Goal: Information Seeking & Learning: Find contact information

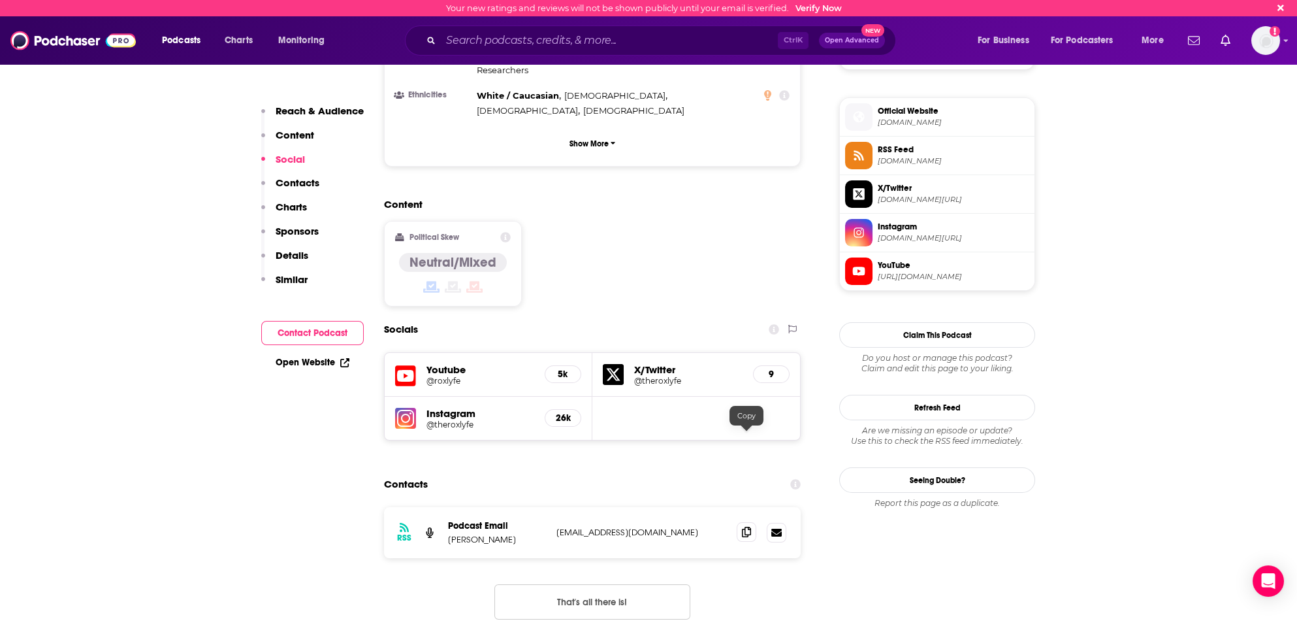
click at [751, 522] on span at bounding box center [747, 532] width 20 height 20
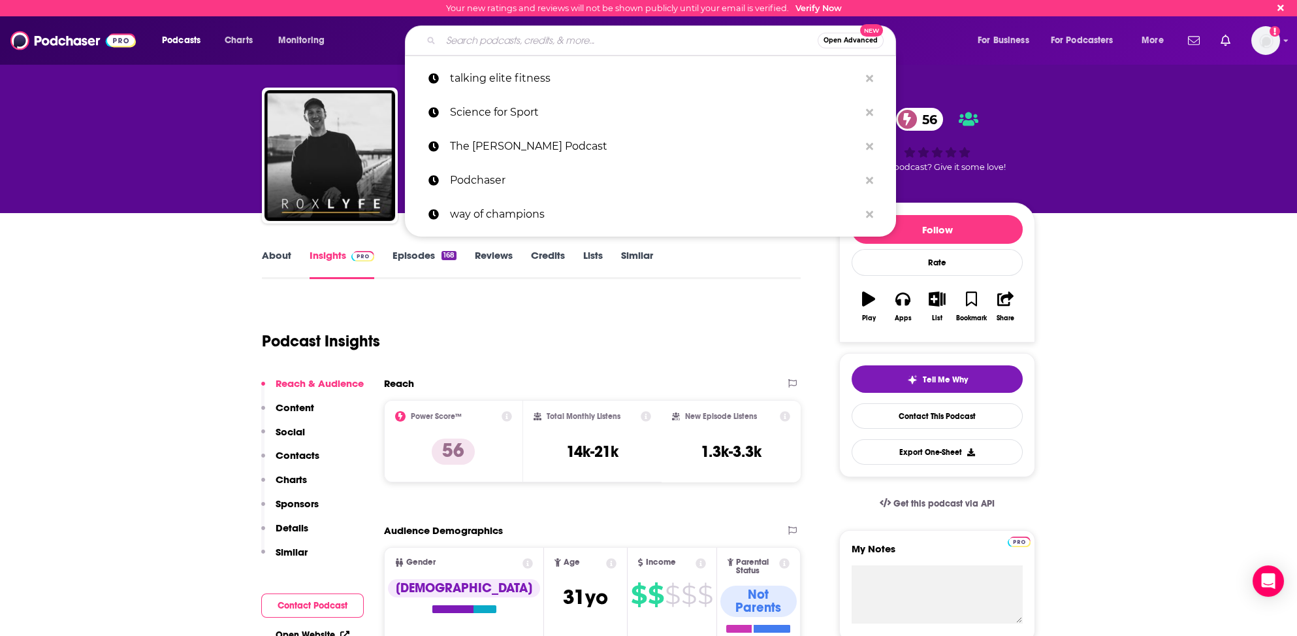
click at [724, 39] on input "Search podcasts, credits, & more..." at bounding box center [629, 40] width 377 height 21
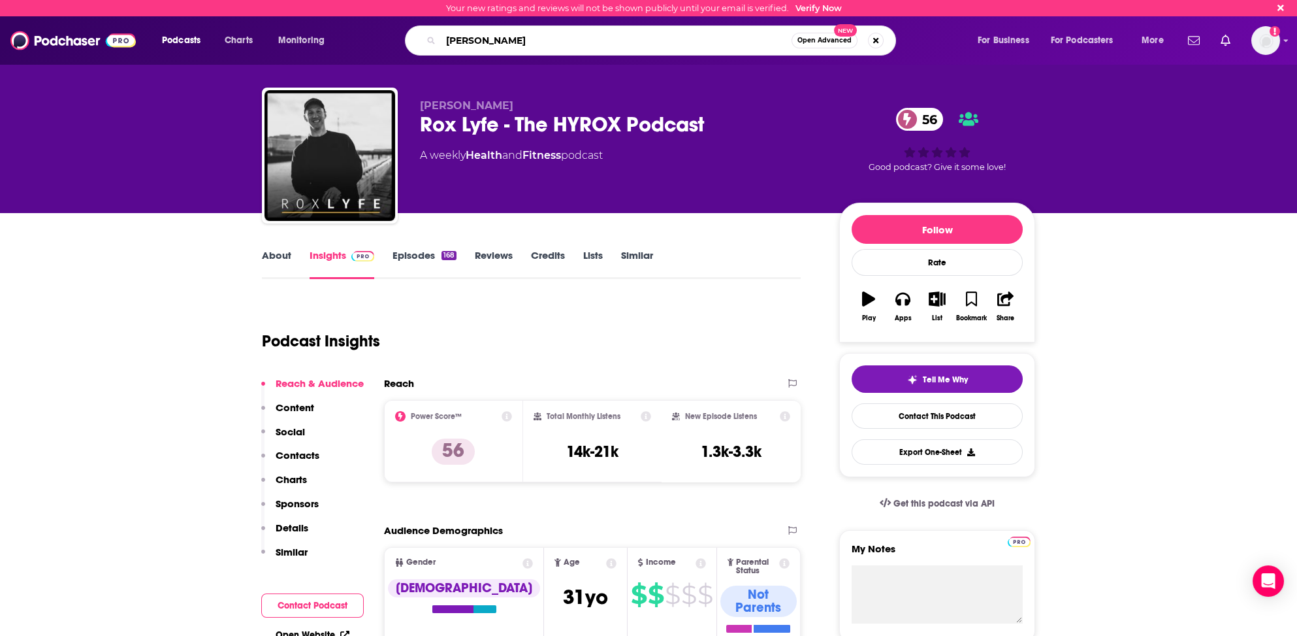
type input "[PERSON_NAME]"
click at [297, 15] on div "Your new ratings and reviews will not be shown publicly until your email is ver…" at bounding box center [648, 8] width 1297 height 16
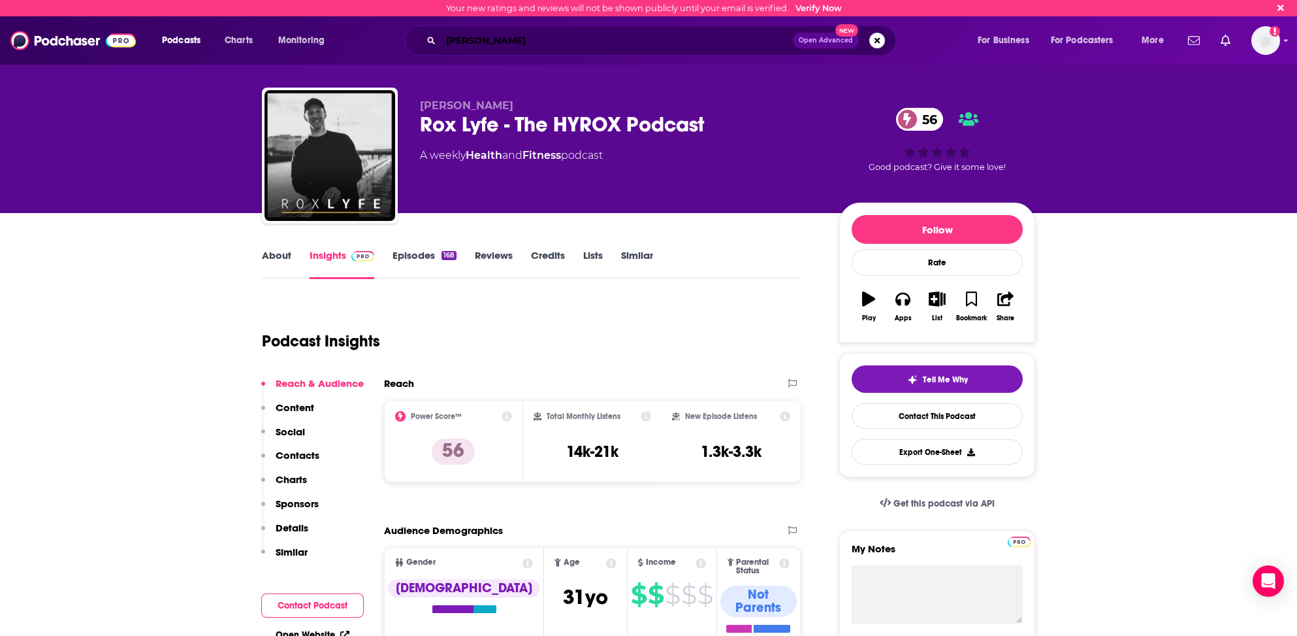
click at [510, 37] on input "[PERSON_NAME]" at bounding box center [617, 40] width 352 height 21
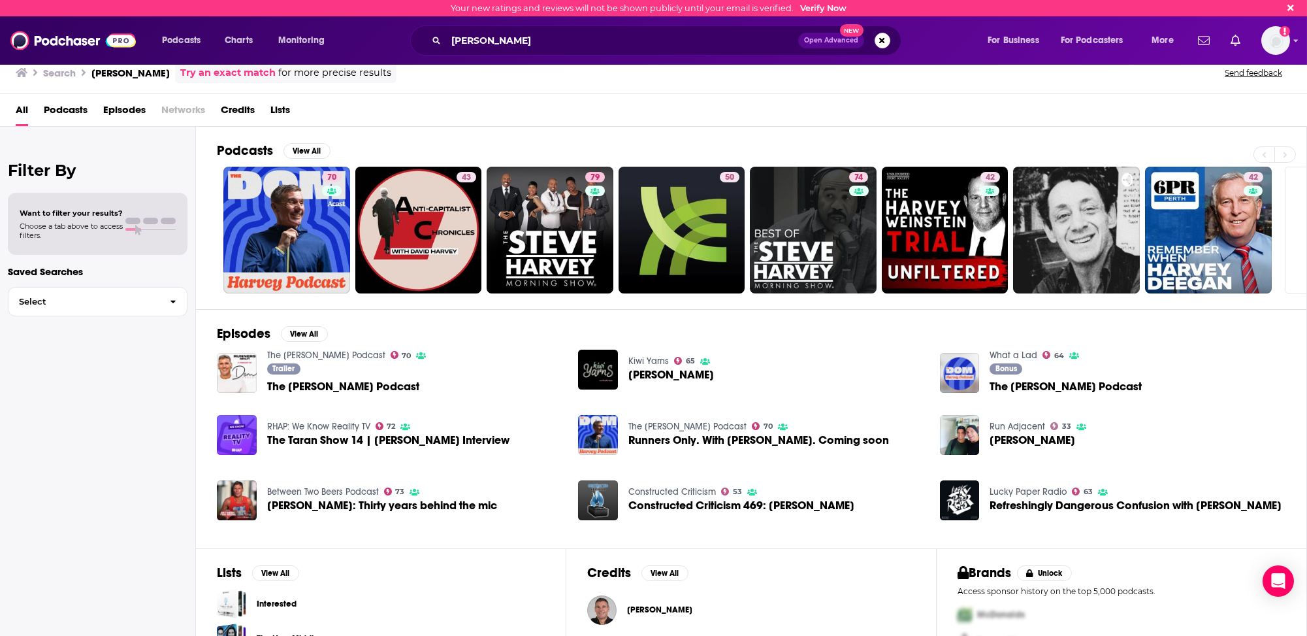
click at [255, 146] on h2 "Podcasts" at bounding box center [245, 150] width 56 height 16
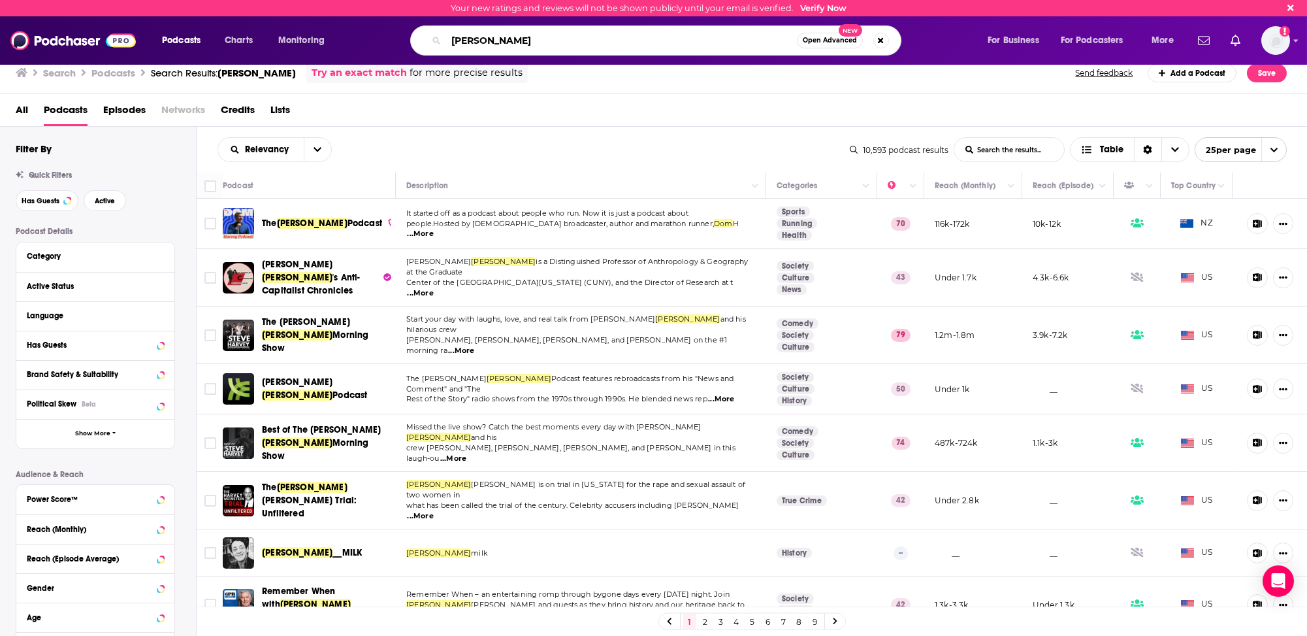
click at [499, 42] on input "[PERSON_NAME]" at bounding box center [621, 40] width 351 height 21
type input "ten junk miles"
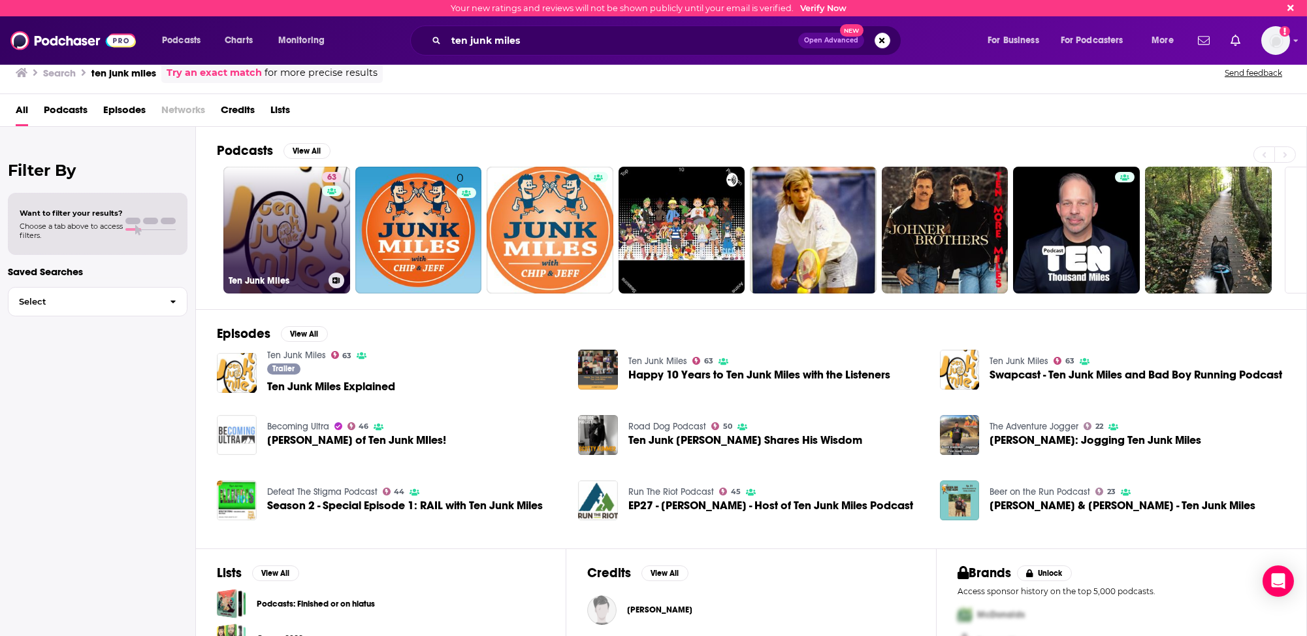
click at [249, 248] on link "63 Ten Junk Miles" at bounding box center [286, 230] width 127 height 127
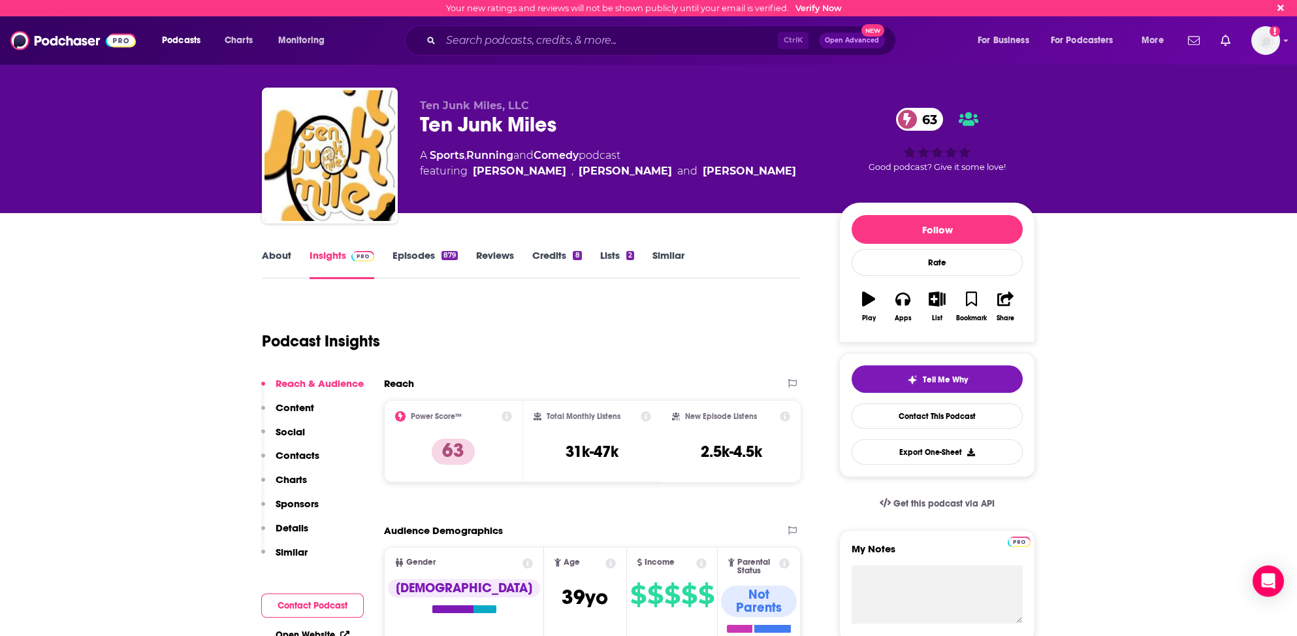
click at [270, 257] on link "About" at bounding box center [276, 264] width 29 height 30
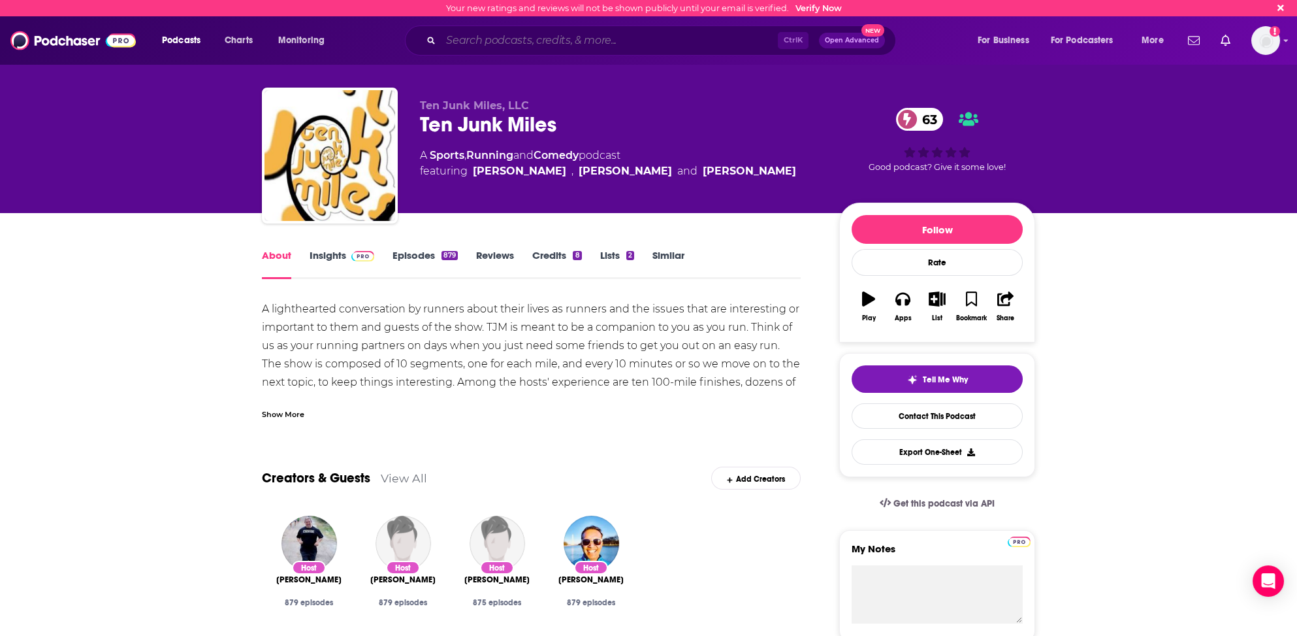
click at [460, 37] on input "Search podcasts, credits, & more..." at bounding box center [609, 40] width 337 height 21
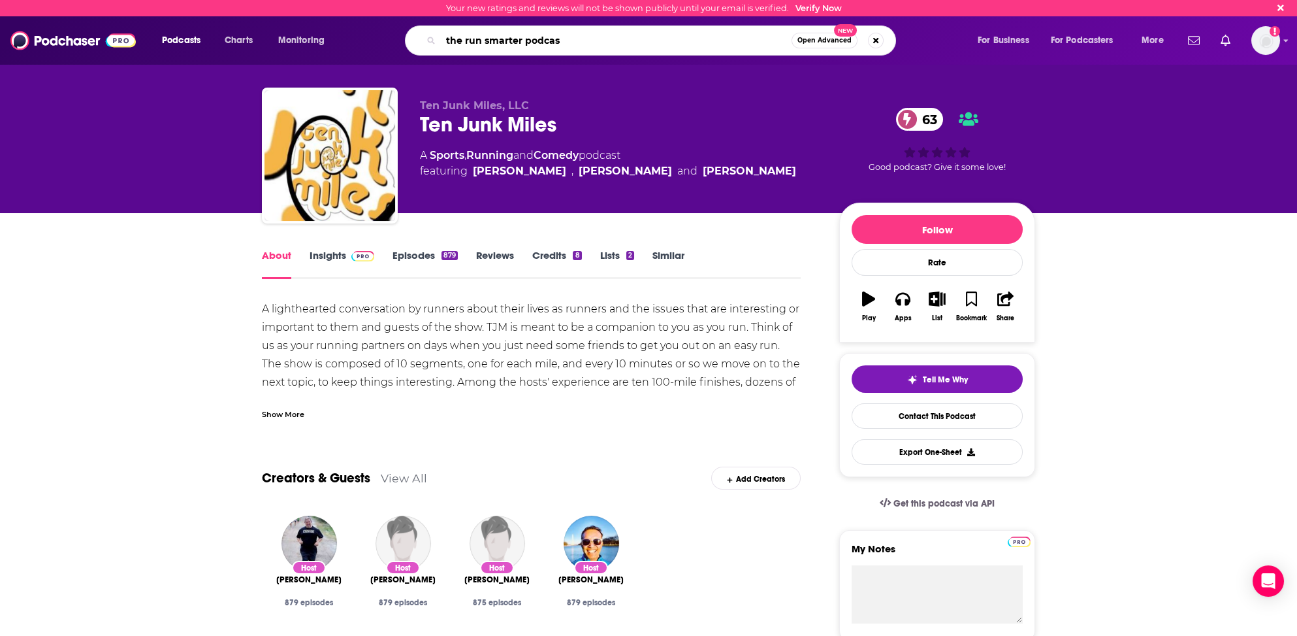
type input "the run smarter podcast"
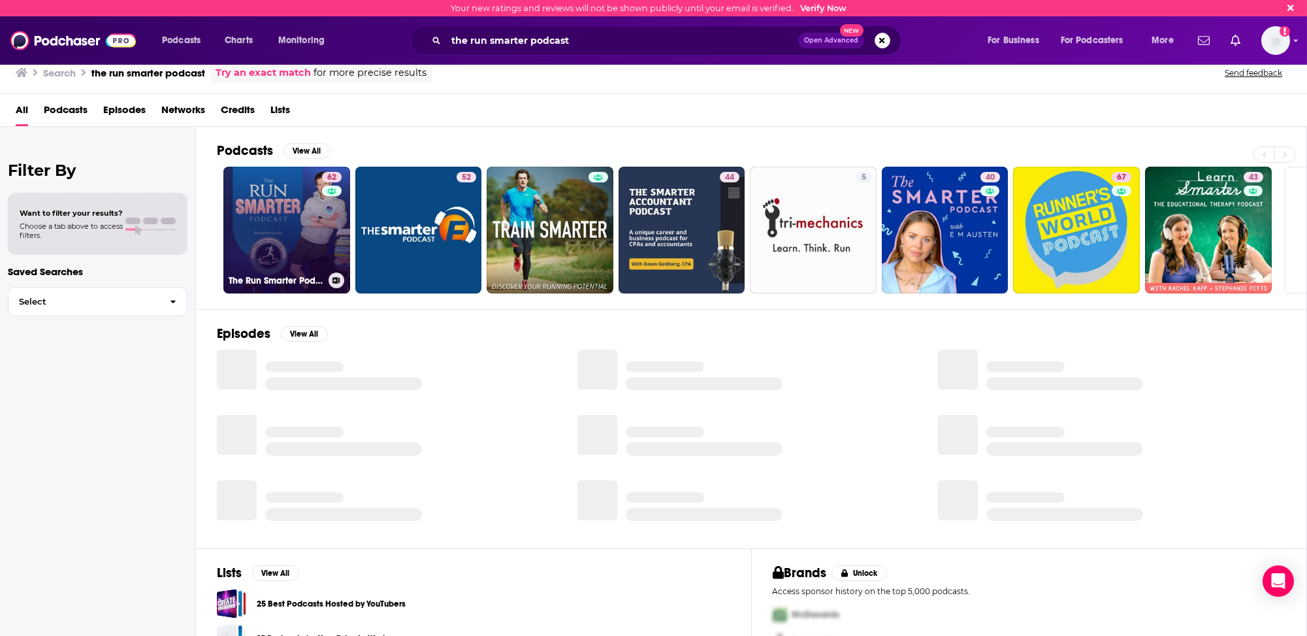
click at [278, 236] on link "62 The Run Smarter Podcast" at bounding box center [286, 230] width 127 height 127
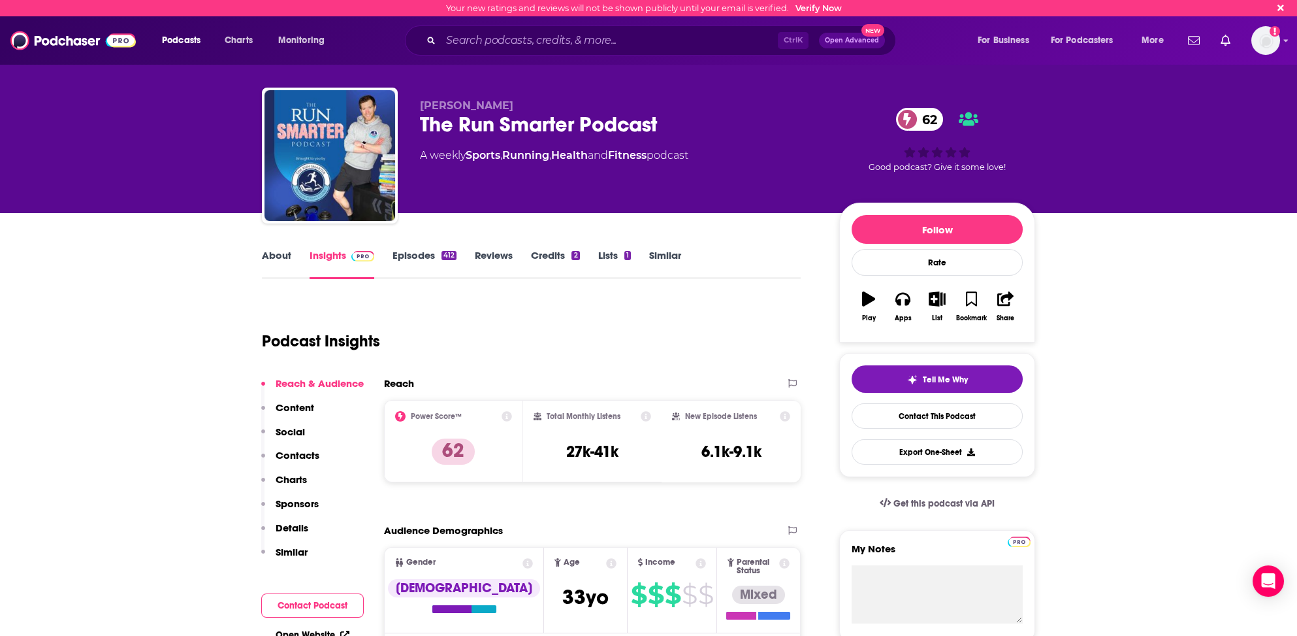
click at [282, 255] on link "About" at bounding box center [276, 264] width 29 height 30
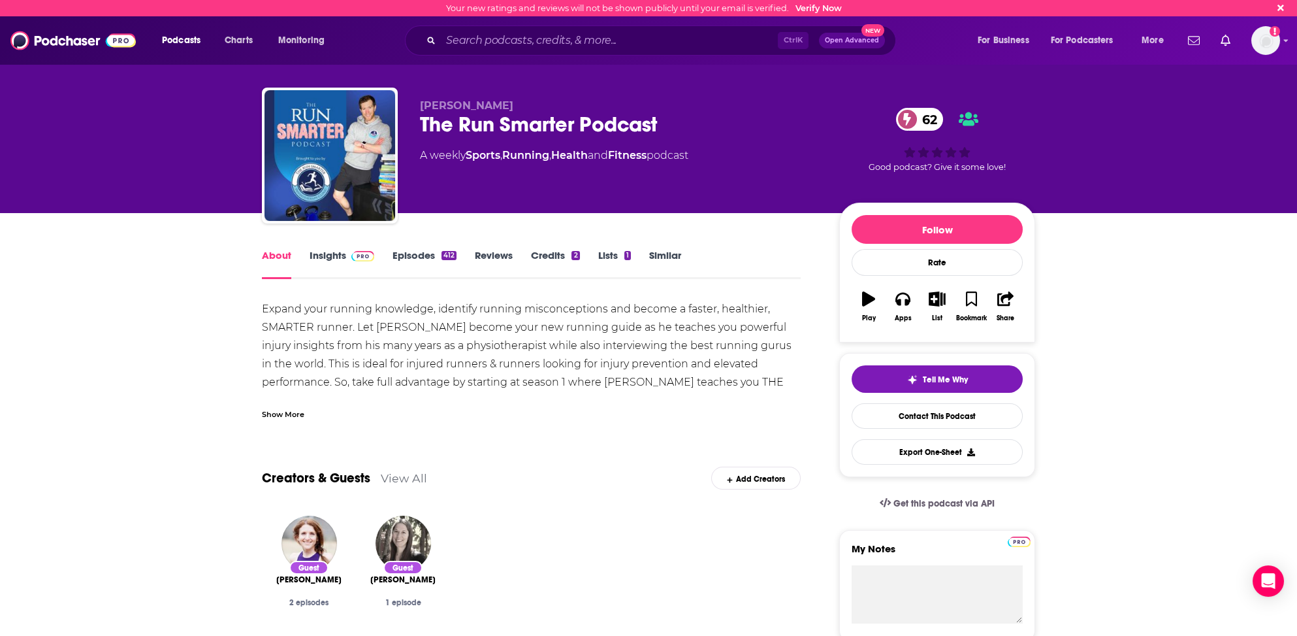
click at [323, 257] on link "Insights" at bounding box center [342, 264] width 65 height 30
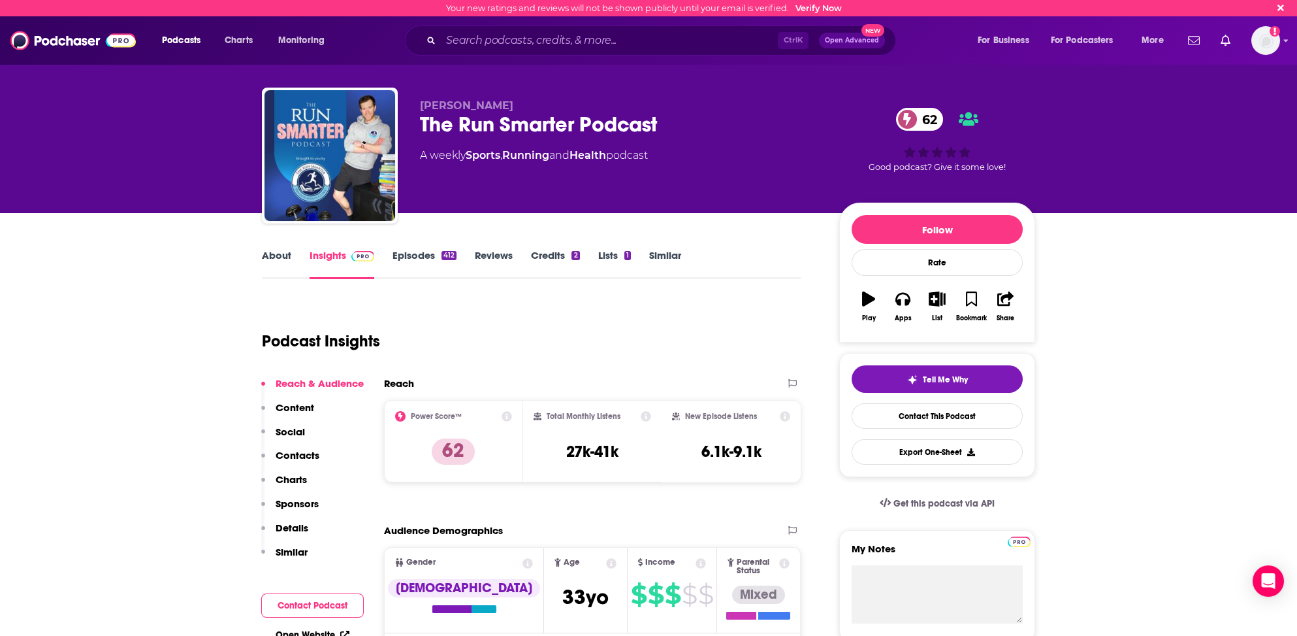
click at [316, 258] on link "Insights" at bounding box center [342, 264] width 65 height 30
click at [295, 453] on p "Contacts" at bounding box center [298, 455] width 44 height 12
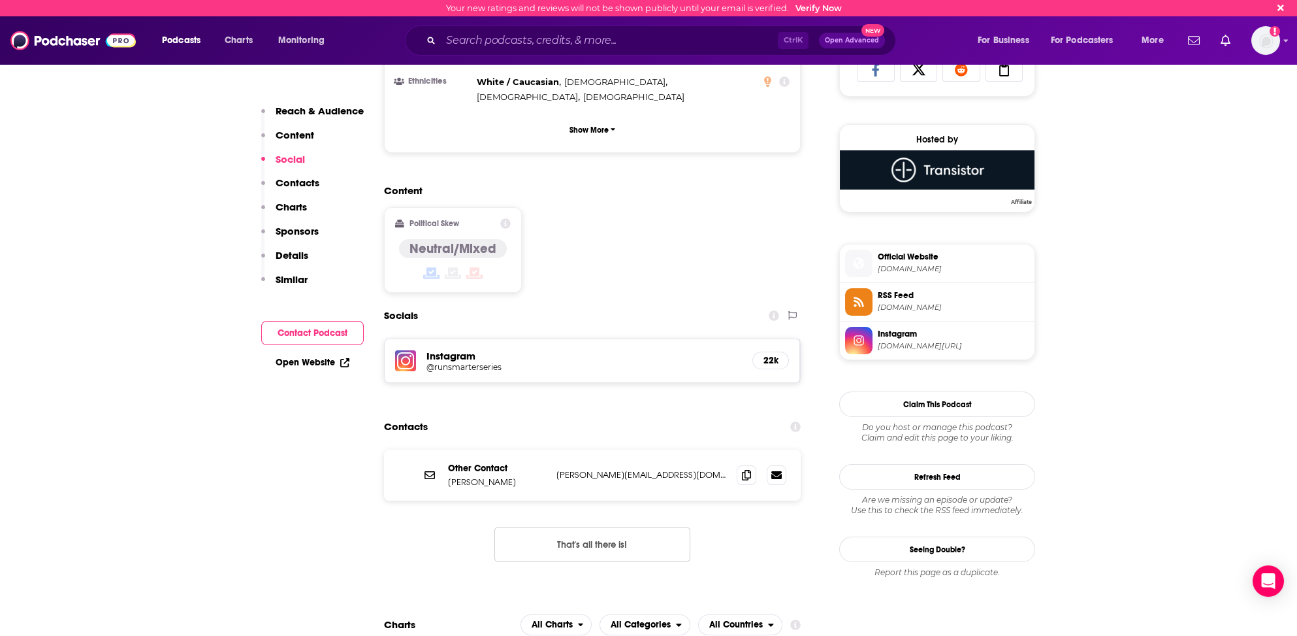
scroll to position [863, 0]
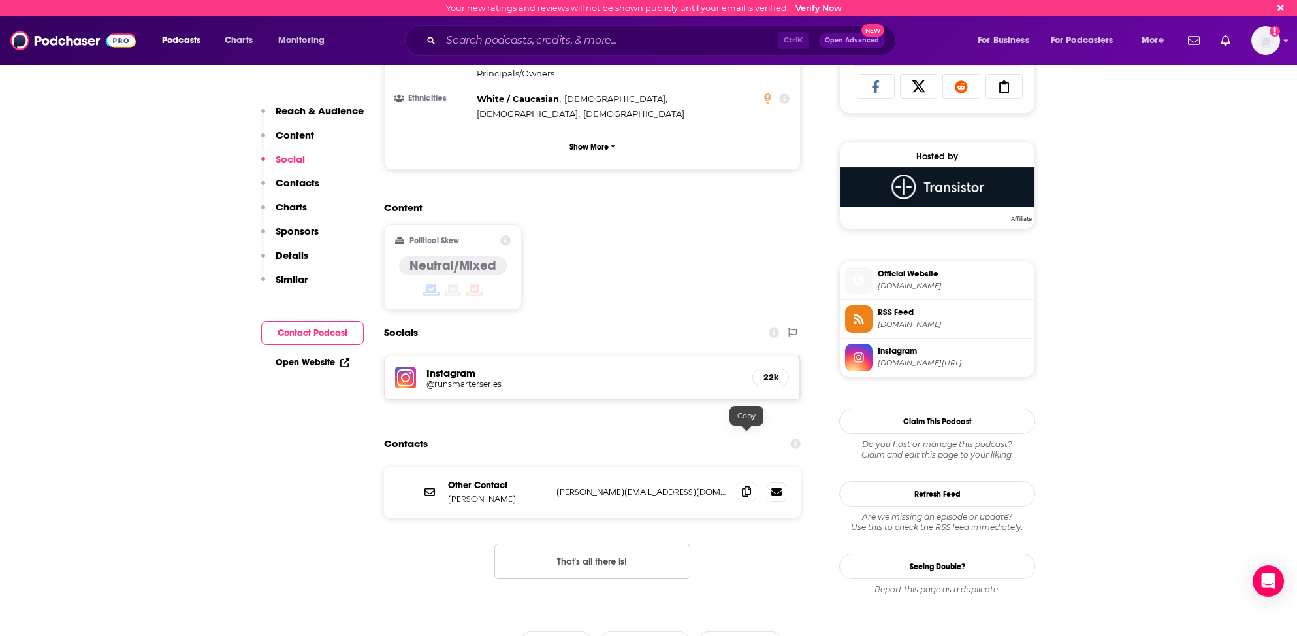
click at [748, 486] on icon at bounding box center [746, 491] width 9 height 10
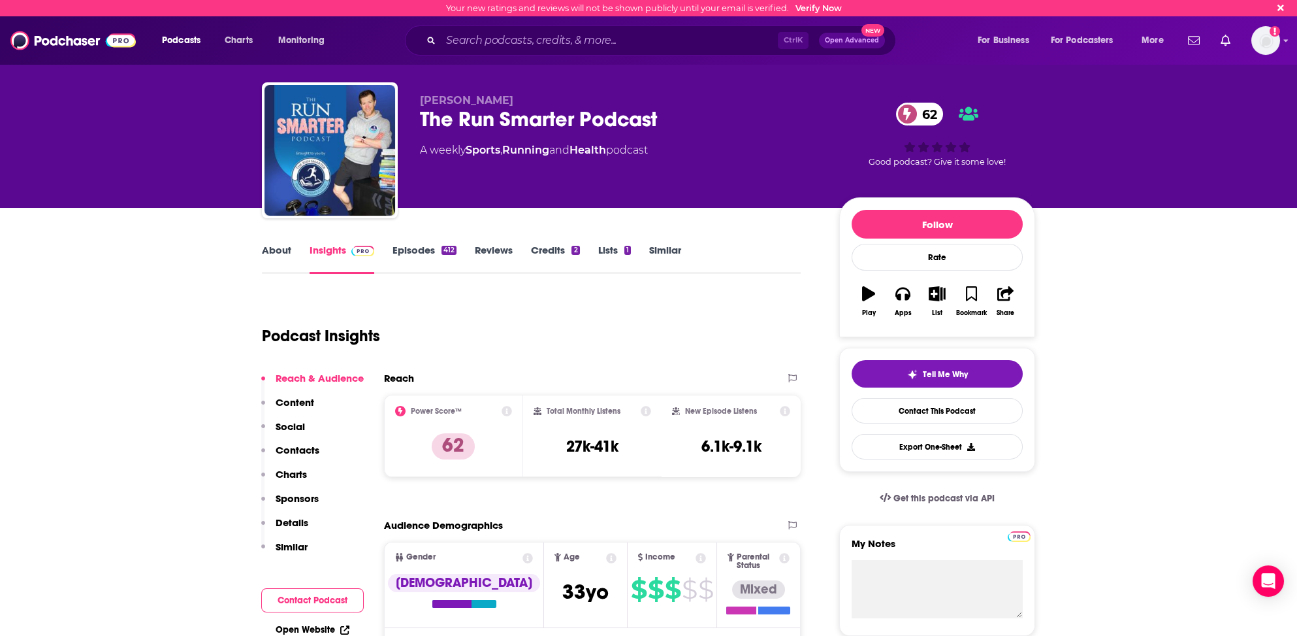
scroll to position [0, 0]
